Goal: Task Accomplishment & Management: Use online tool/utility

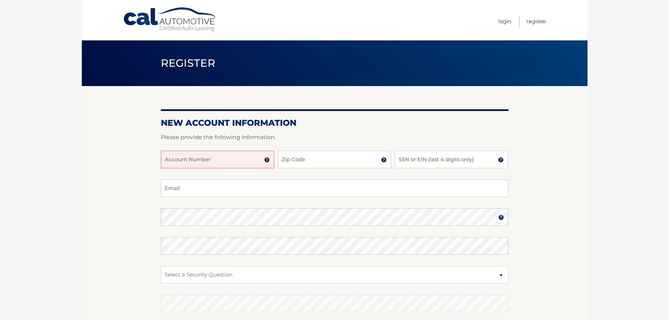
click at [188, 161] on input "Account Number" at bounding box center [218, 160] width 114 height 18
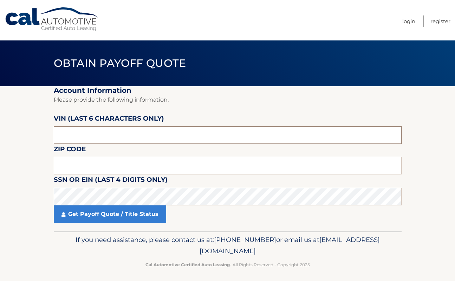
click at [88, 136] on input "text" at bounding box center [228, 135] width 348 height 18
type input "160437"
type input "11565"
click at [28, 178] on section "Account Information Please provide the following information. [PERSON_NAME] (la…" at bounding box center [227, 158] width 455 height 145
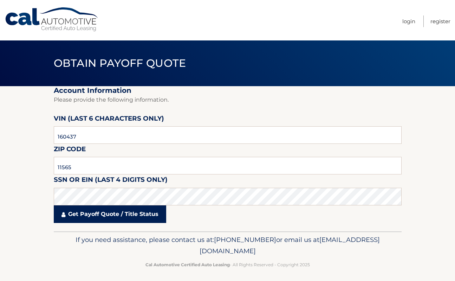
click at [92, 210] on link "Get Payoff Quote / Title Status" at bounding box center [110, 214] width 112 height 18
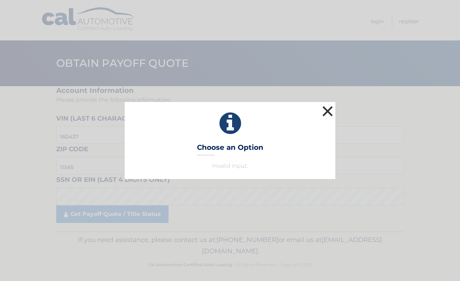
click at [327, 107] on button "×" at bounding box center [328, 111] width 14 height 14
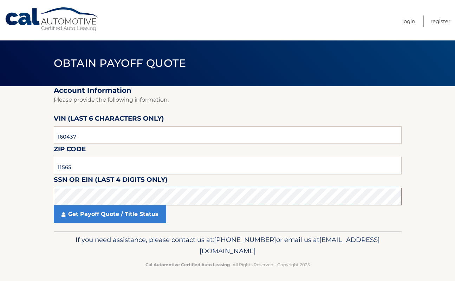
scroll to position [4, 0]
